Goal: Task Accomplishment & Management: Manage account settings

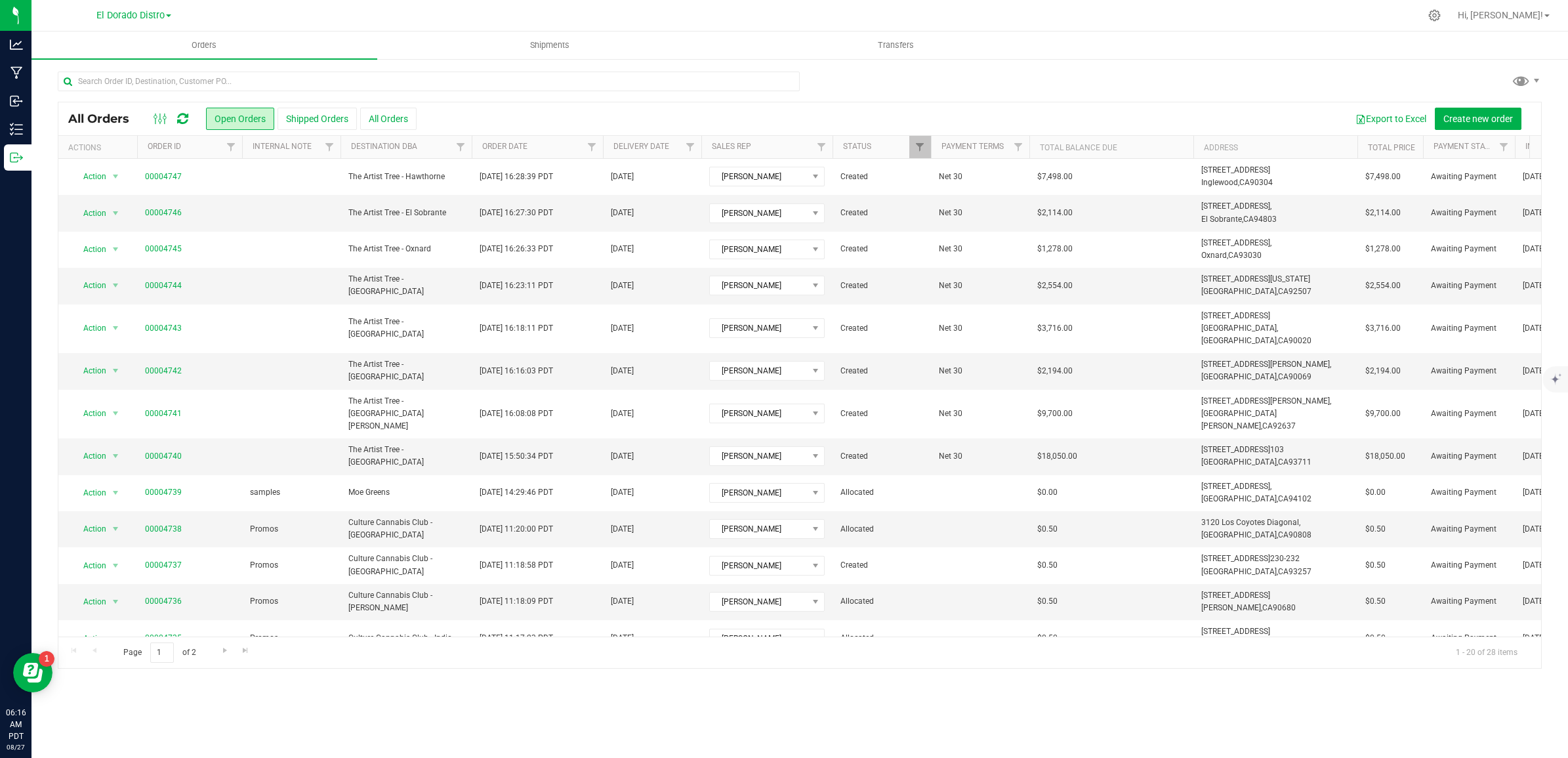
click at [178, 117] on icon at bounding box center [182, 118] width 11 height 13
click at [184, 119] on icon at bounding box center [182, 118] width 11 height 13
click at [186, 116] on icon at bounding box center [182, 118] width 11 height 13
click at [182, 117] on icon at bounding box center [182, 118] width 11 height 13
click at [185, 112] on icon at bounding box center [182, 118] width 11 height 13
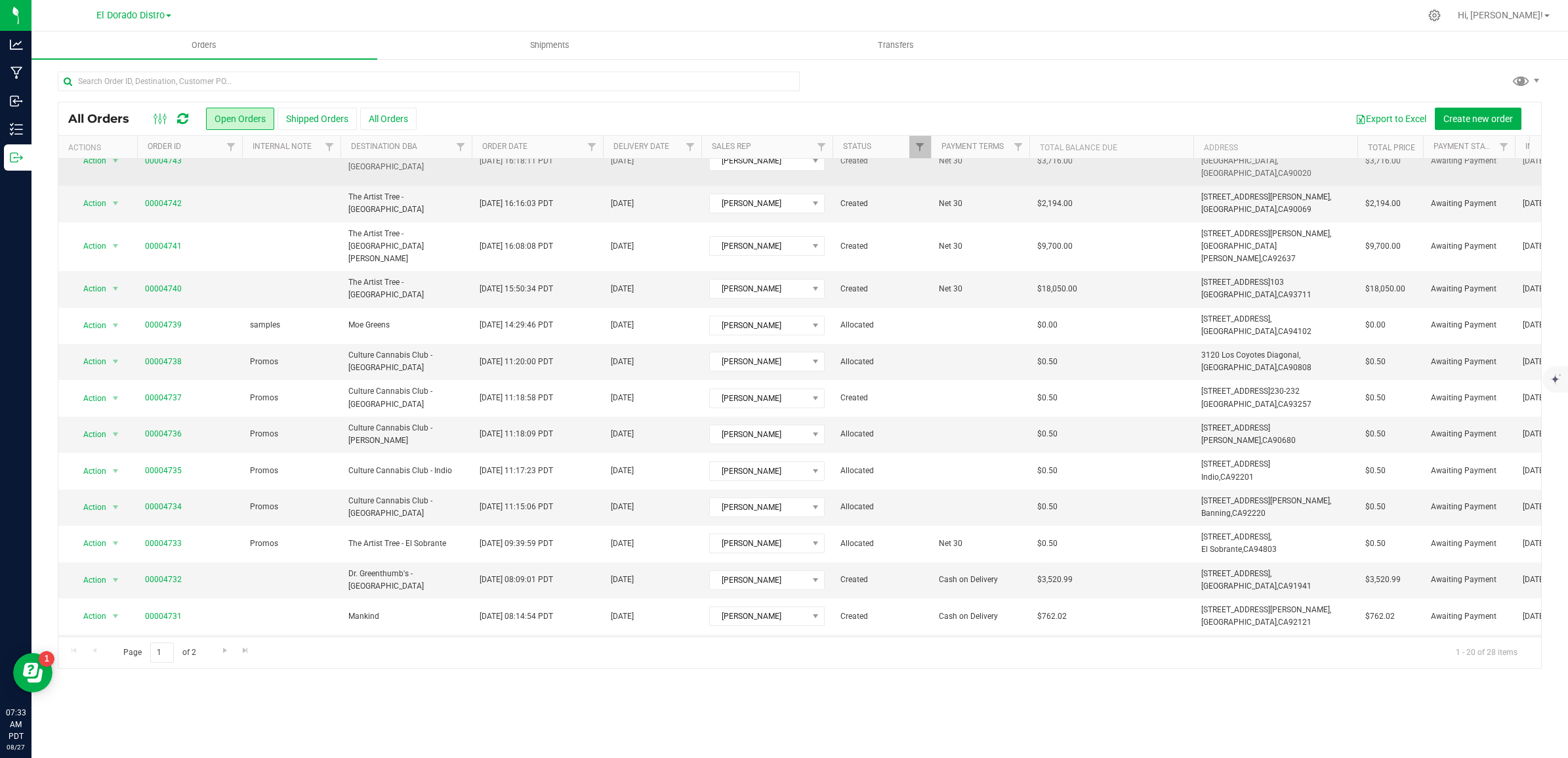
scroll to position [263, 0]
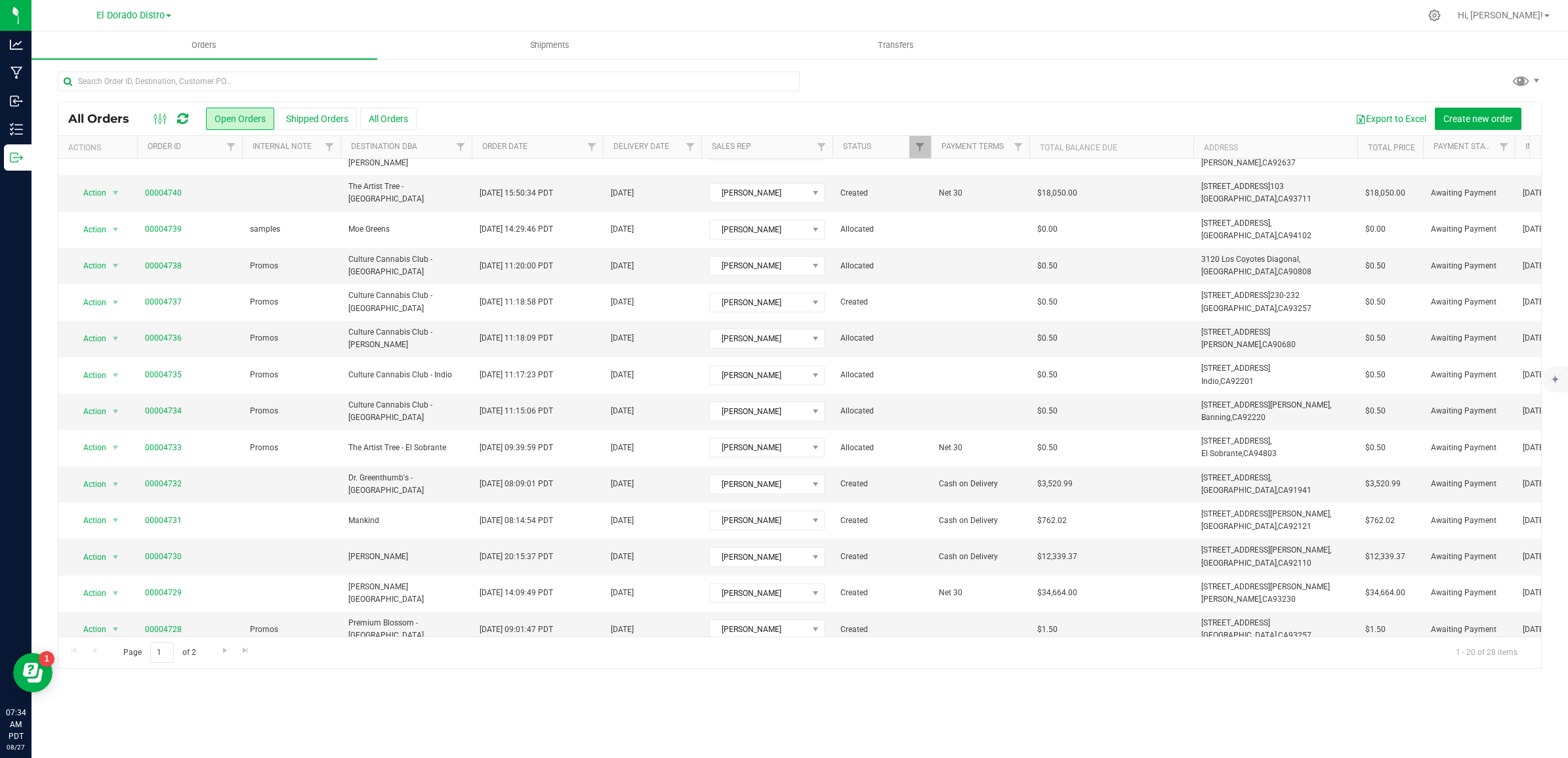
click at [185, 116] on icon at bounding box center [182, 118] width 11 height 13
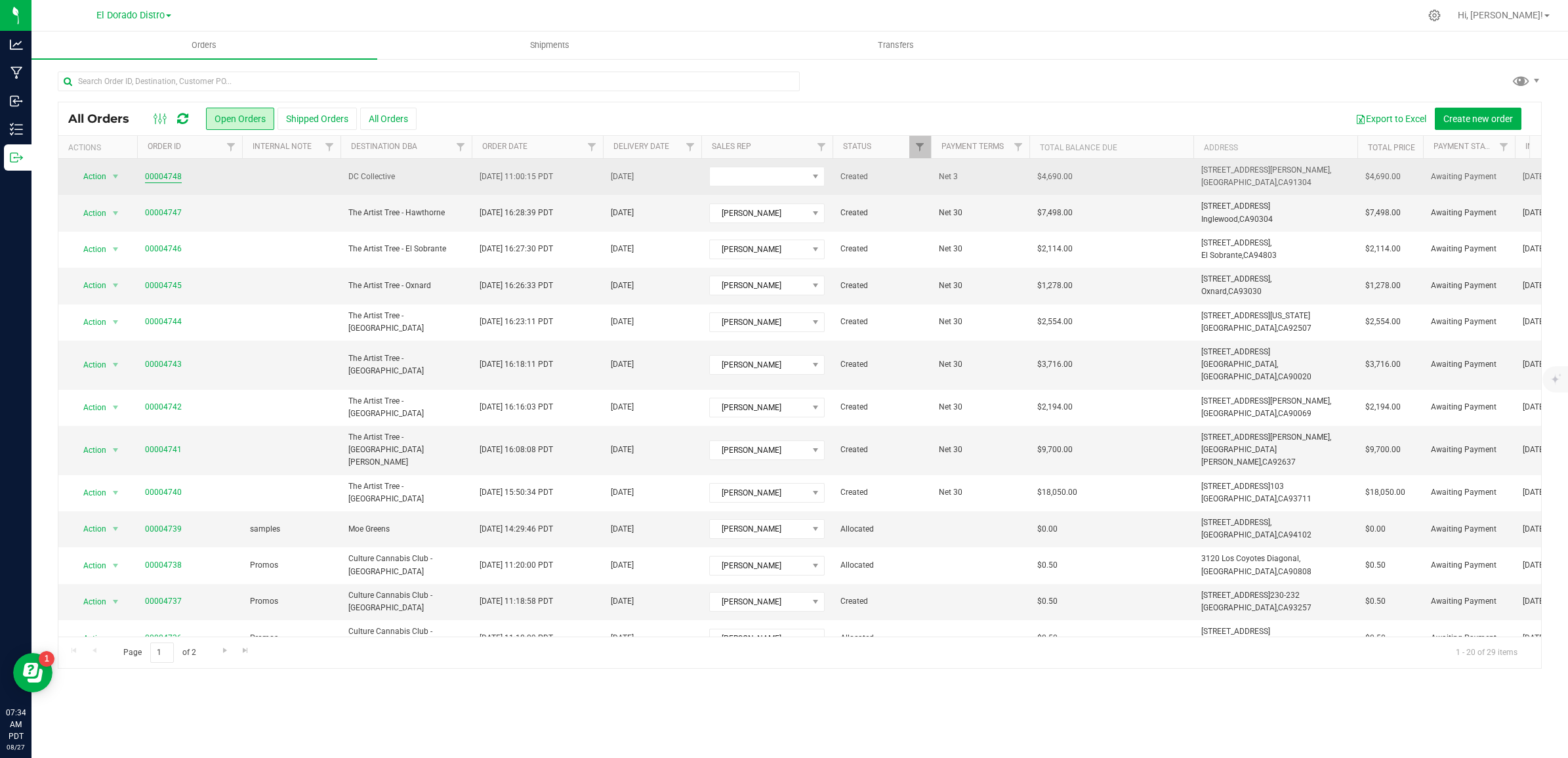
click at [156, 171] on link "00004748" at bounding box center [164, 177] width 37 height 12
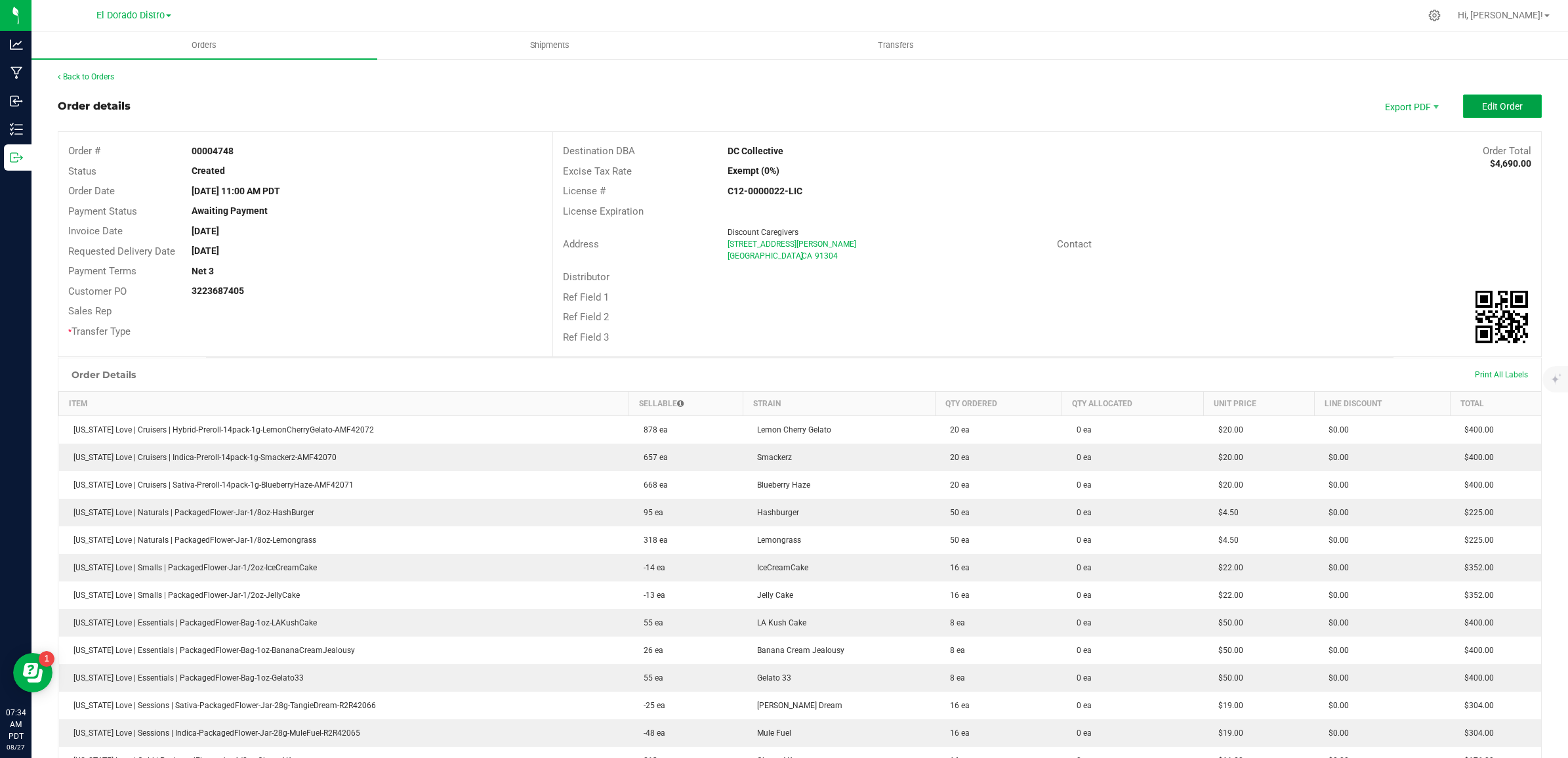
click at [1497, 109] on span "Edit Order" at bounding box center [1502, 107] width 40 height 11
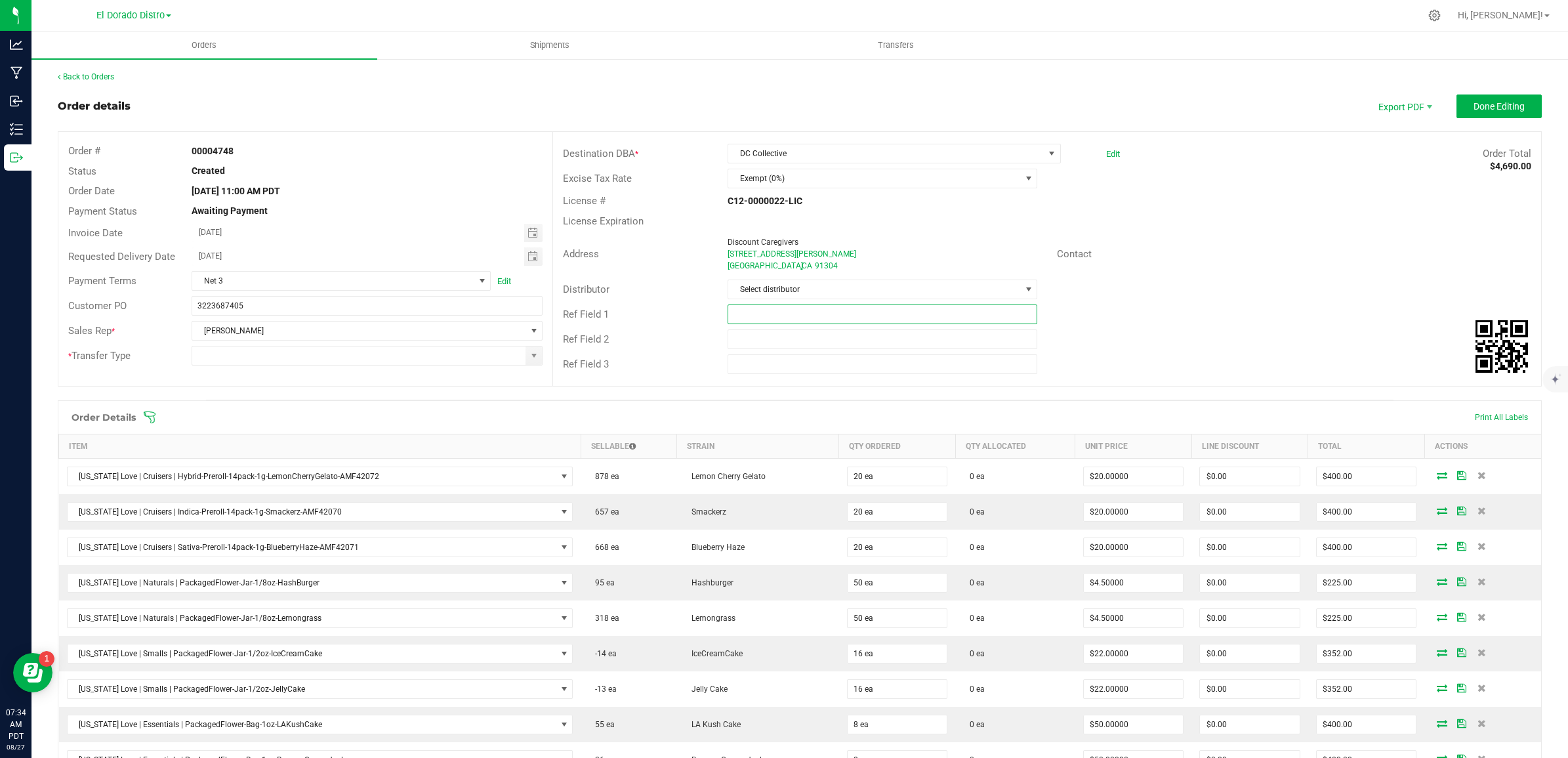
click at [827, 310] on input "text" at bounding box center [882, 314] width 310 height 19
type input "MOCK ORDER"
click at [529, 355] on span at bounding box center [534, 356] width 11 height 11
click at [267, 451] on li "Wholesale Manifest" at bounding box center [364, 446] width 346 height 22
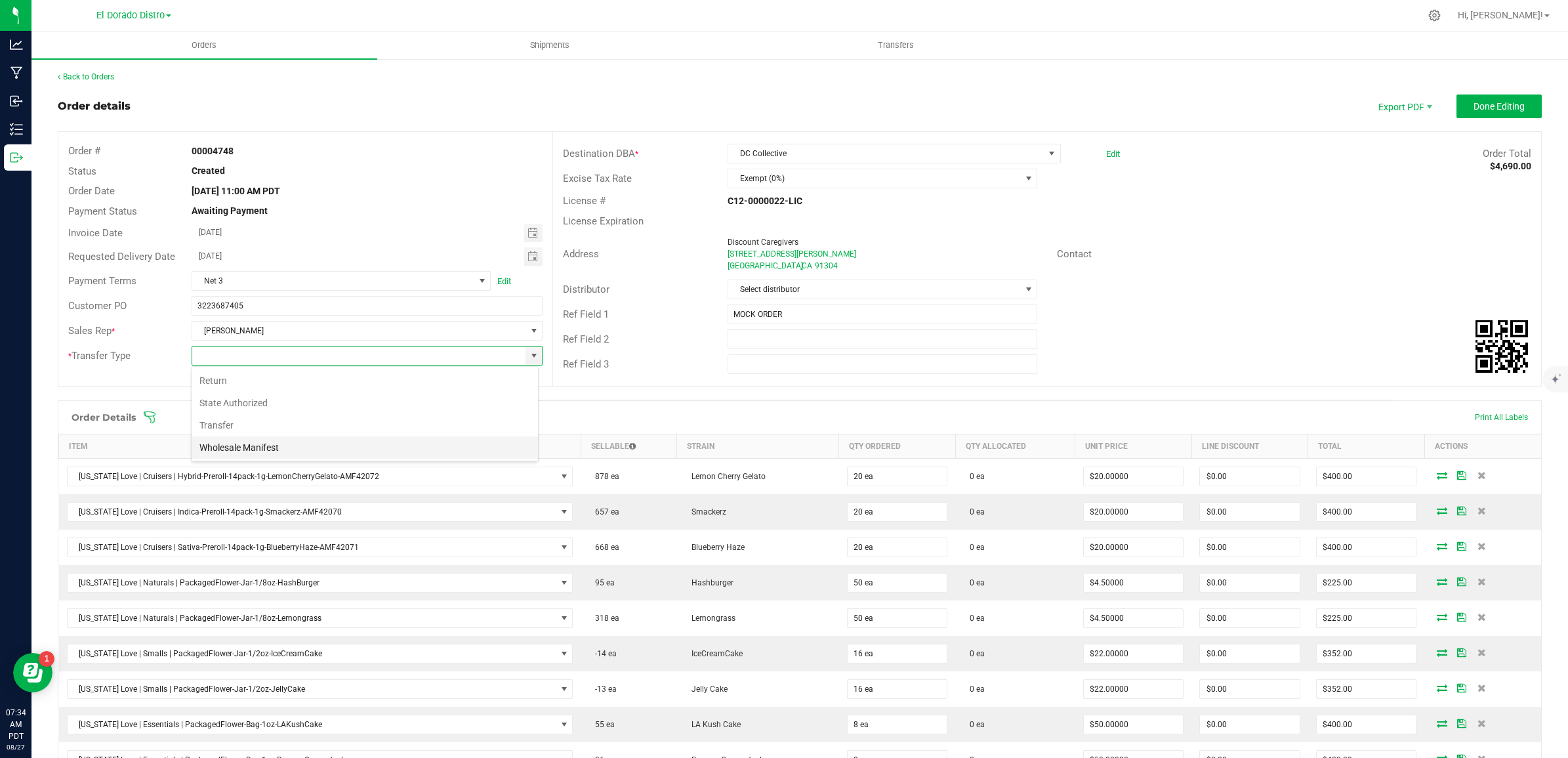
type input "Wholesale Manifest"
drag, startPoint x: 280, startPoint y: 300, endPoint x: 123, endPoint y: 309, distance: 157.3
click at [123, 309] on div "Customer PO 3223687405" at bounding box center [305, 305] width 494 height 25
click at [1478, 107] on span "Done Editing" at bounding box center [1498, 107] width 51 height 11
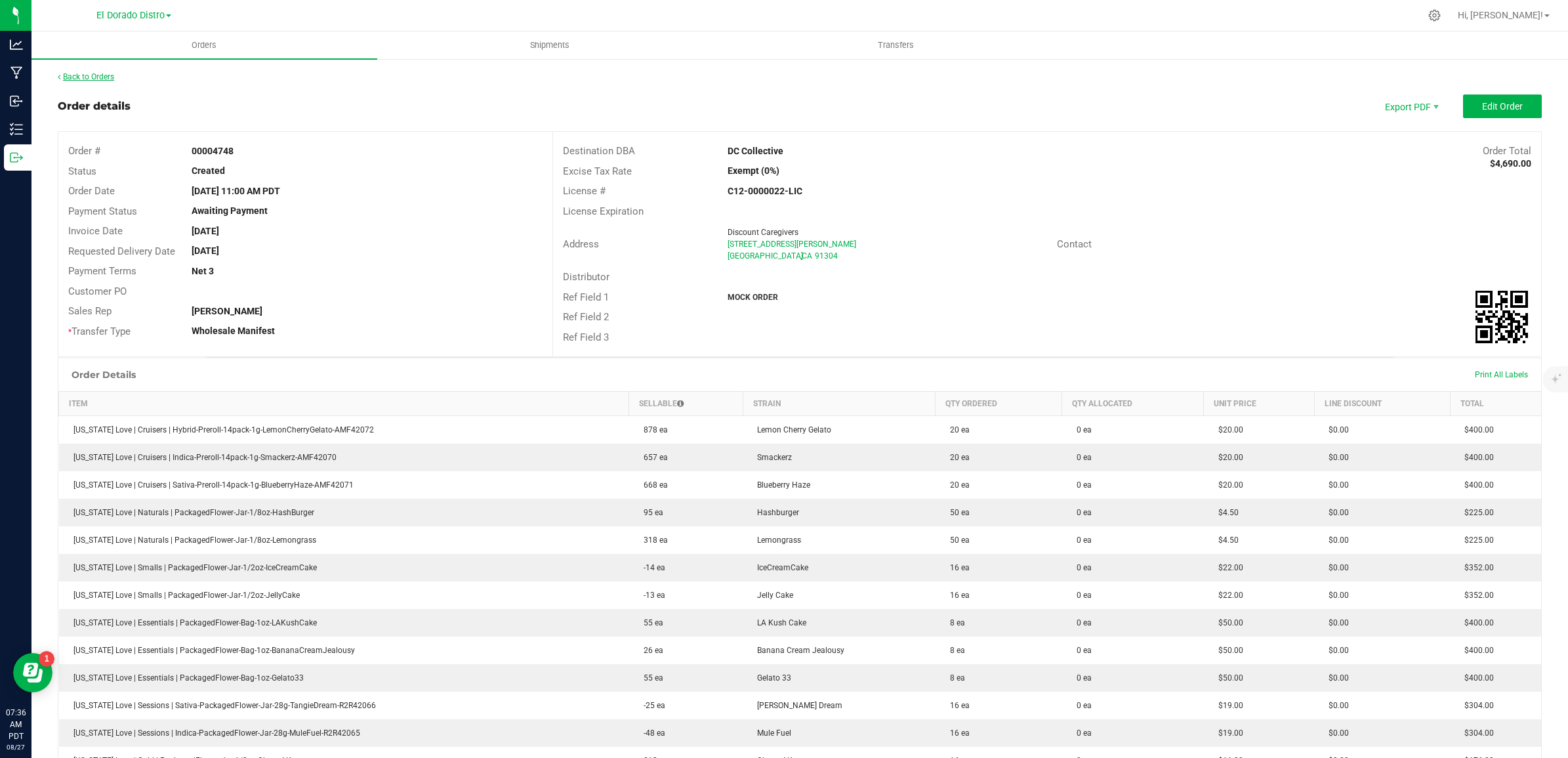
click at [89, 74] on link "Back to Orders" at bounding box center [86, 77] width 56 height 9
